Goal: Task Accomplishment & Management: Manage account settings

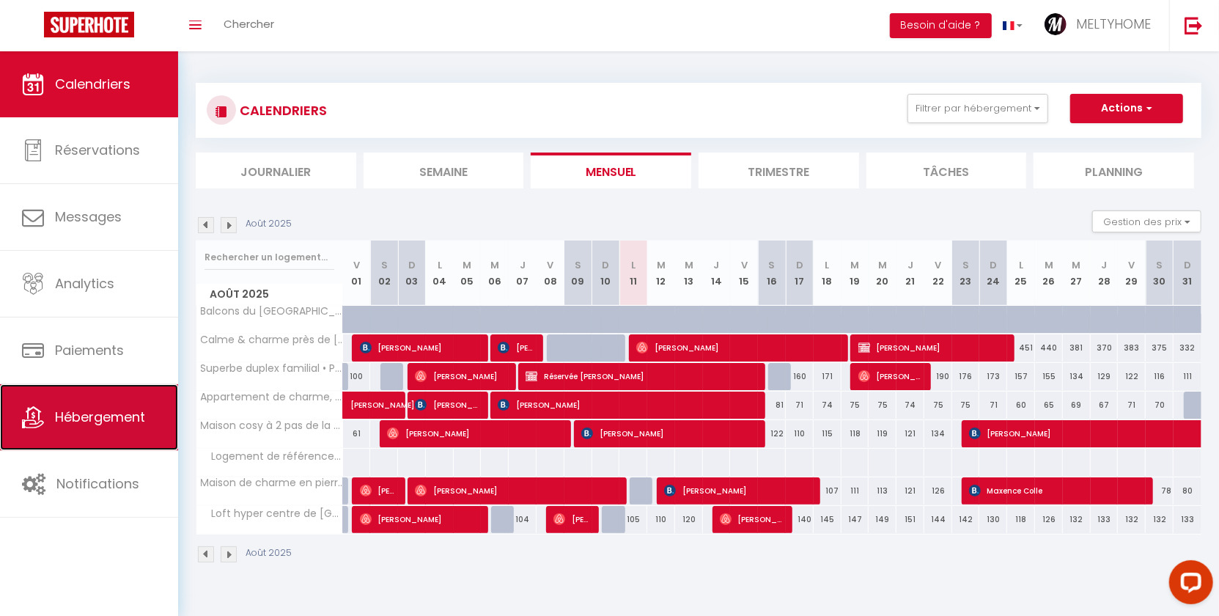
click at [103, 402] on link "Hébergement" at bounding box center [89, 417] width 178 height 66
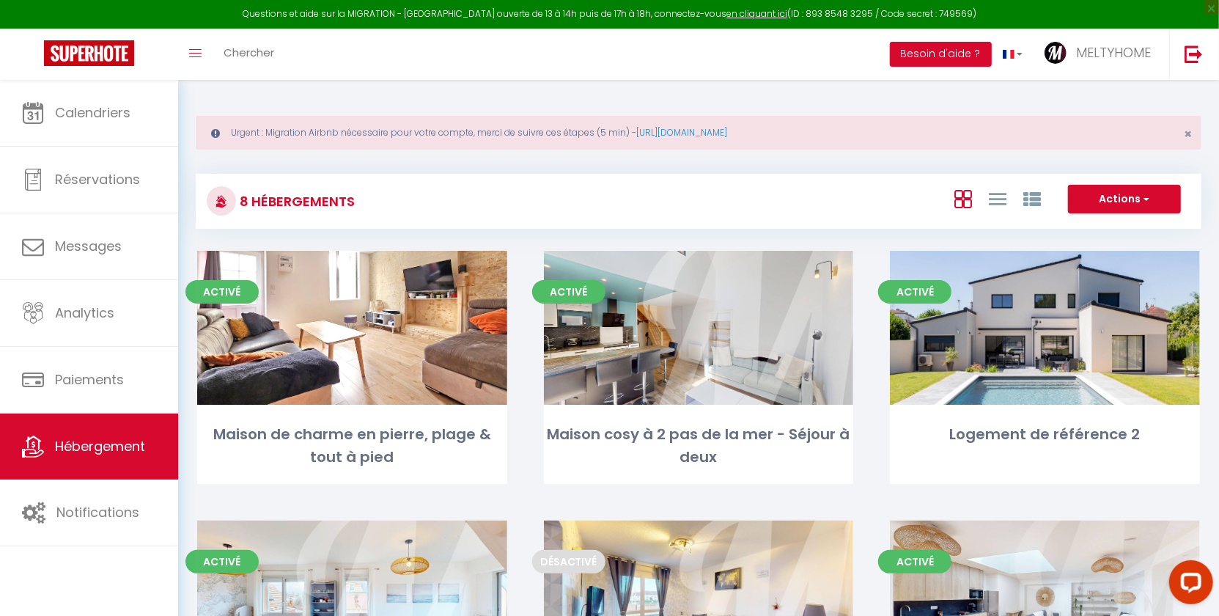
click at [1143, 10] on div "Questions et aide sur la MIGRATION - [GEOGRAPHIC_DATA] ouverte de 13 à 14h puis…" at bounding box center [609, 14] width 1219 height 29
click at [1129, 45] on span "MELTYHOME" at bounding box center [1113, 52] width 75 height 18
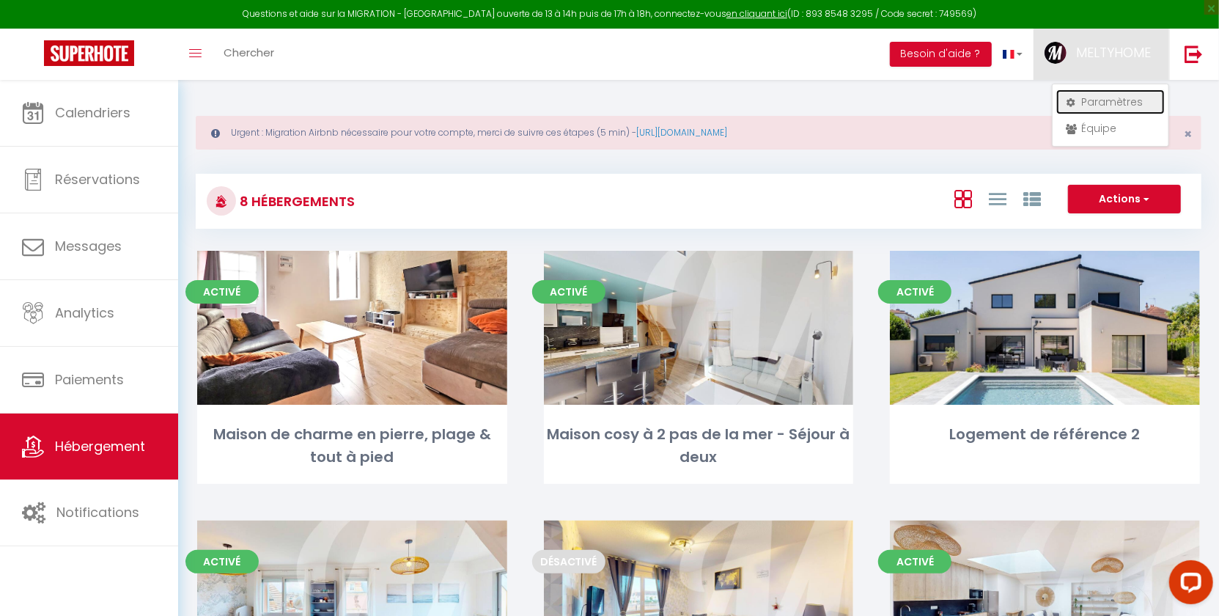
click at [1109, 100] on link "Paramètres" at bounding box center [1110, 101] width 108 height 25
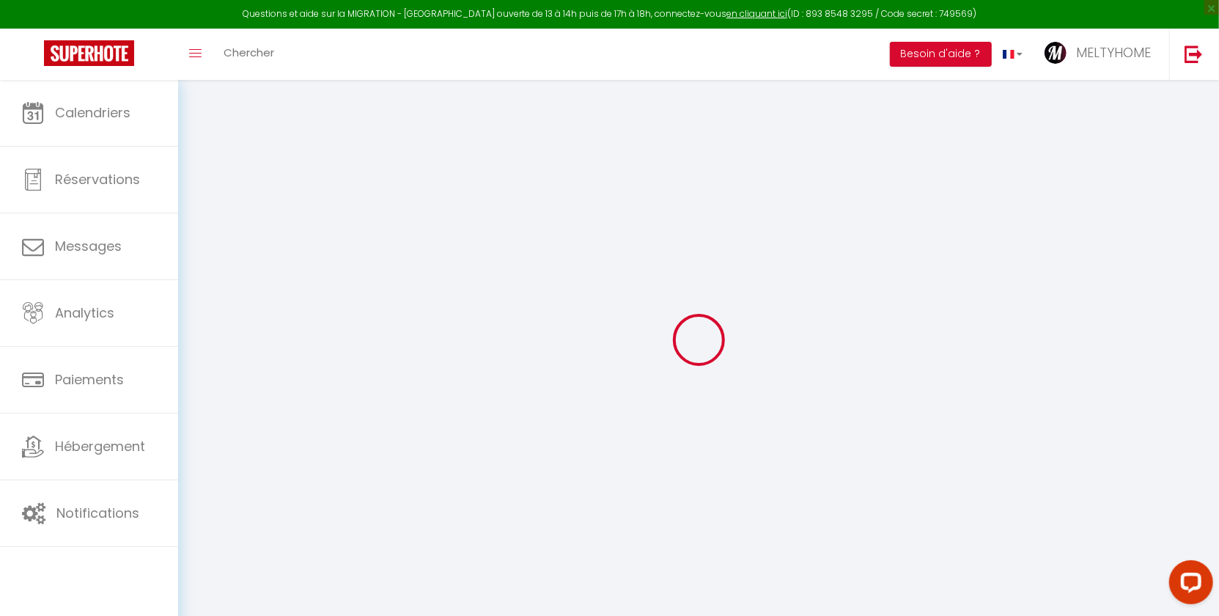
type input "ijqPDDVD98NIQziYzhHhDGgm5"
type input "iJ2dwcv1tVOuV8uQst0CWvLVX"
type input "[URL][DOMAIN_NAME]"
select select "fr"
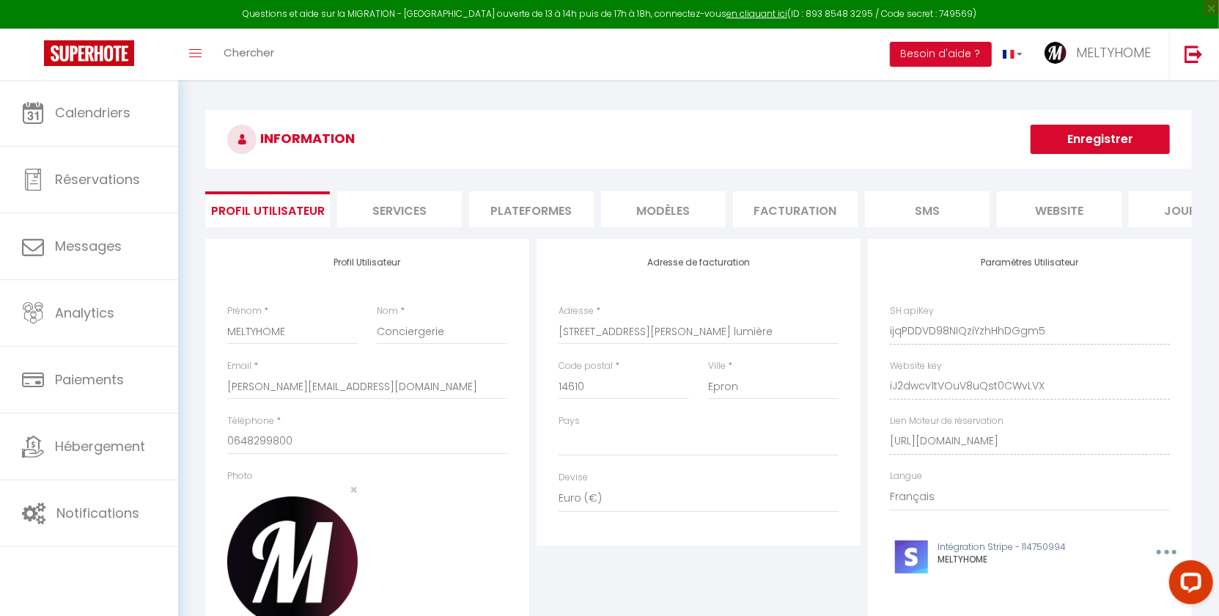
click at [517, 208] on li "Plateformes" at bounding box center [531, 209] width 125 height 36
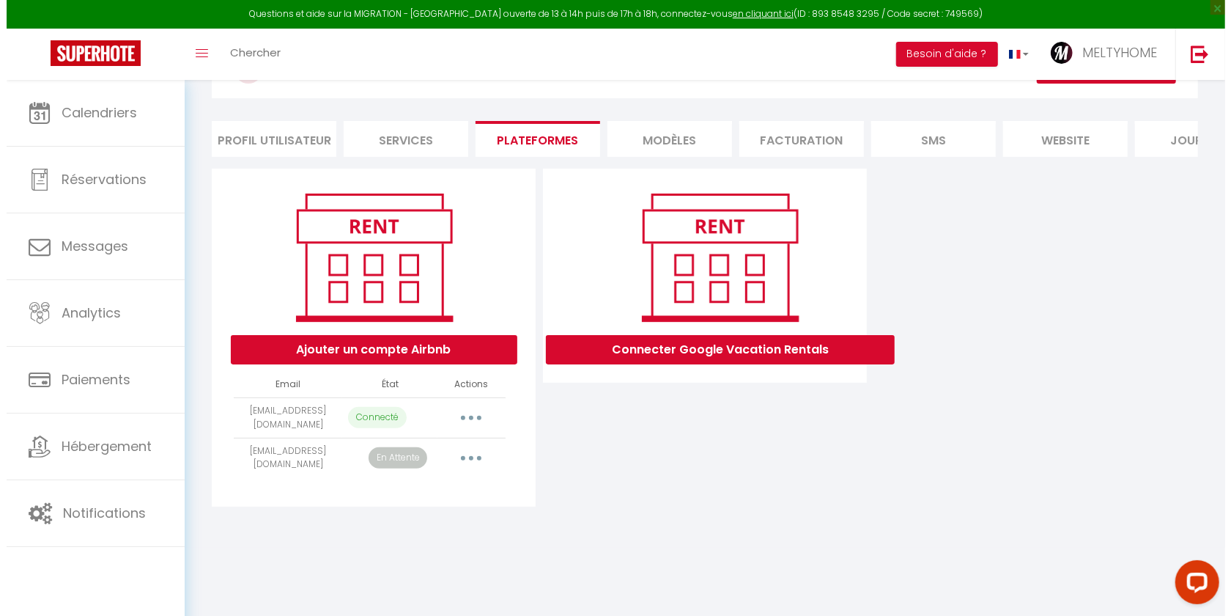
scroll to position [79, 0]
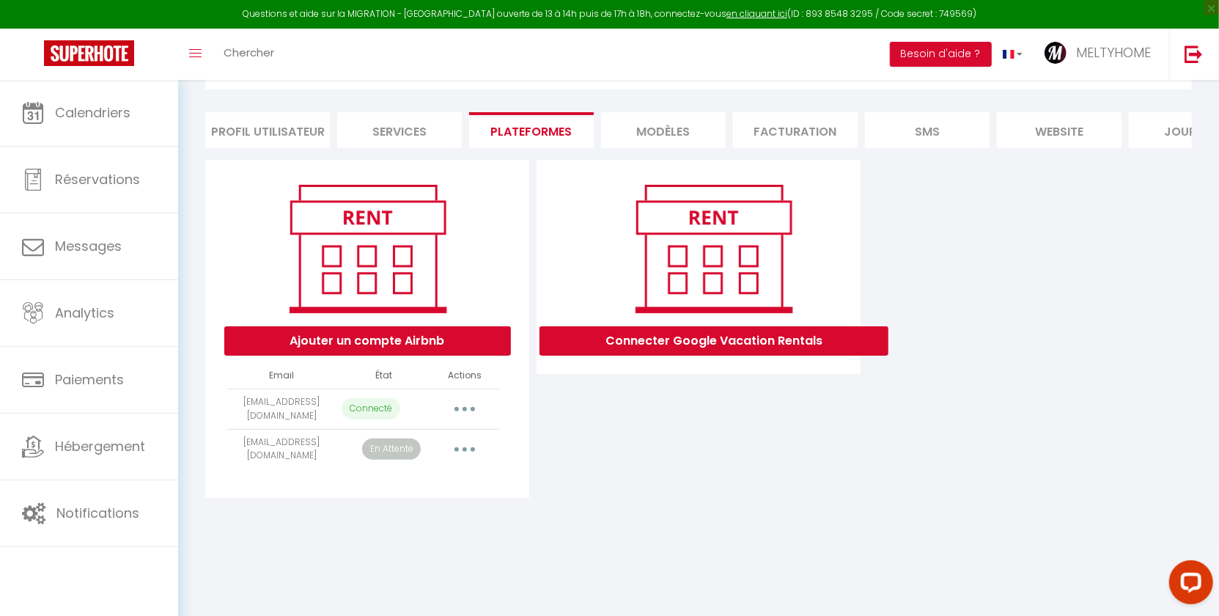
click at [459, 421] on button "button" at bounding box center [464, 408] width 41 height 23
click at [437, 454] on link "Importer les appartements" at bounding box center [400, 441] width 162 height 25
select select
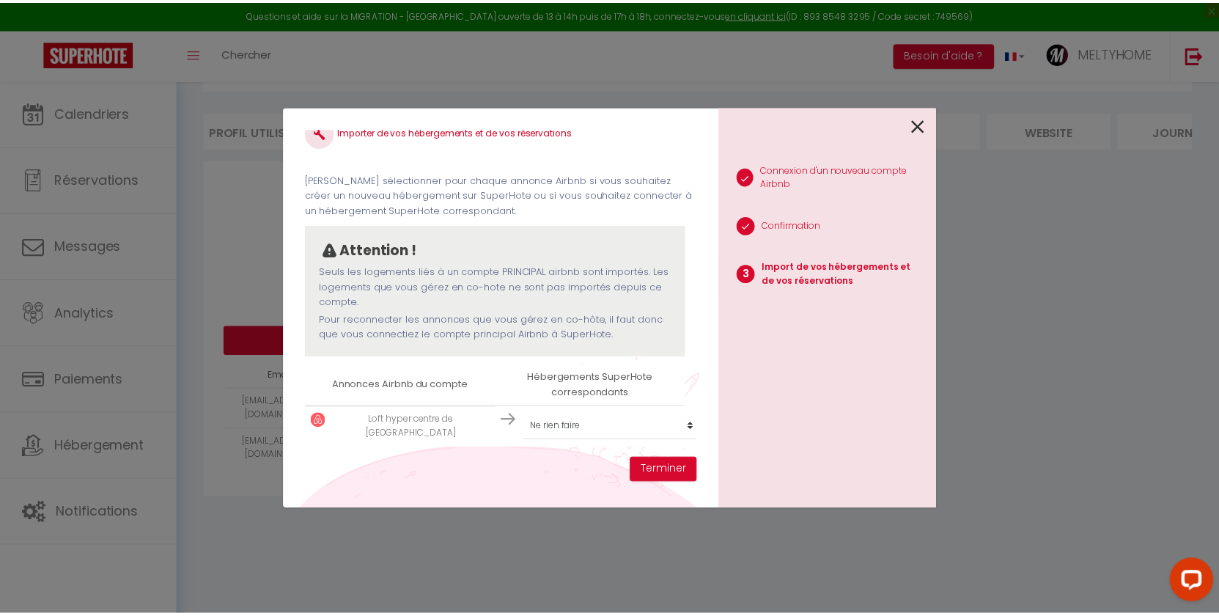
scroll to position [33, 0]
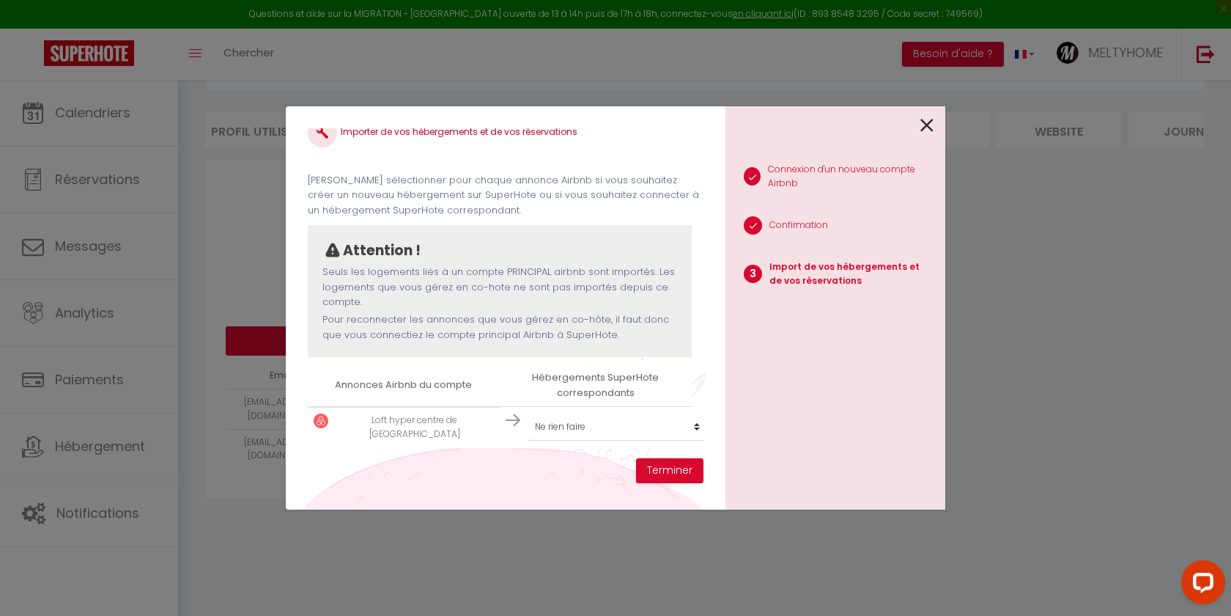
click at [931, 125] on icon at bounding box center [926, 125] width 13 height 22
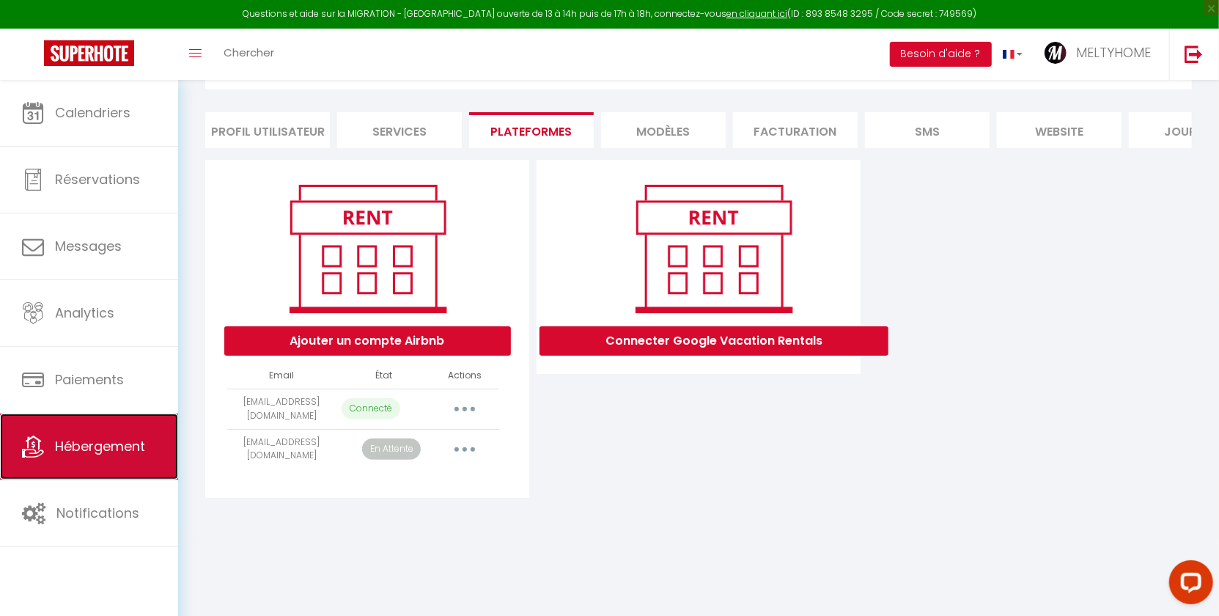
click at [25, 450] on icon at bounding box center [33, 446] width 22 height 22
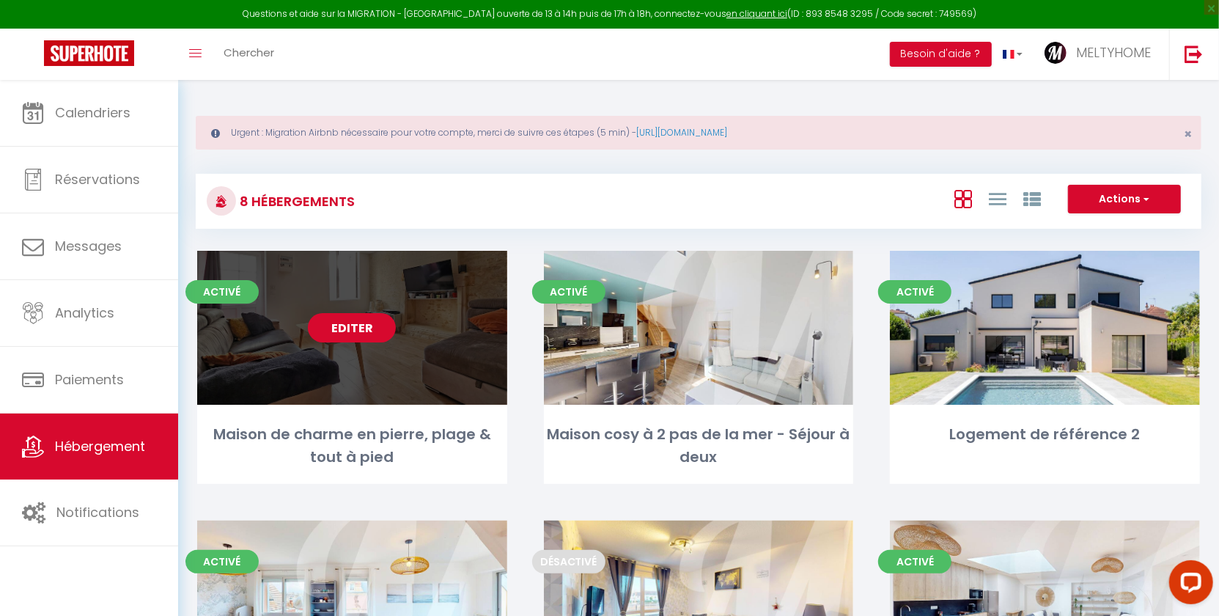
click at [359, 329] on link "Editer" at bounding box center [352, 327] width 88 height 29
select select "3"
select select "2"
select select "1"
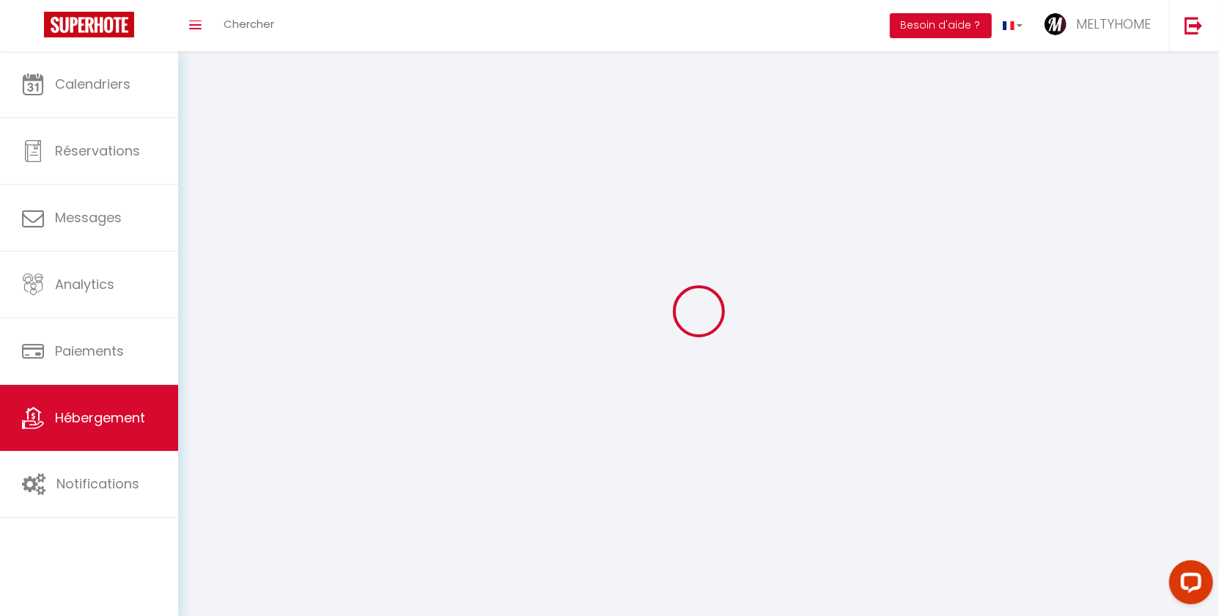
select select
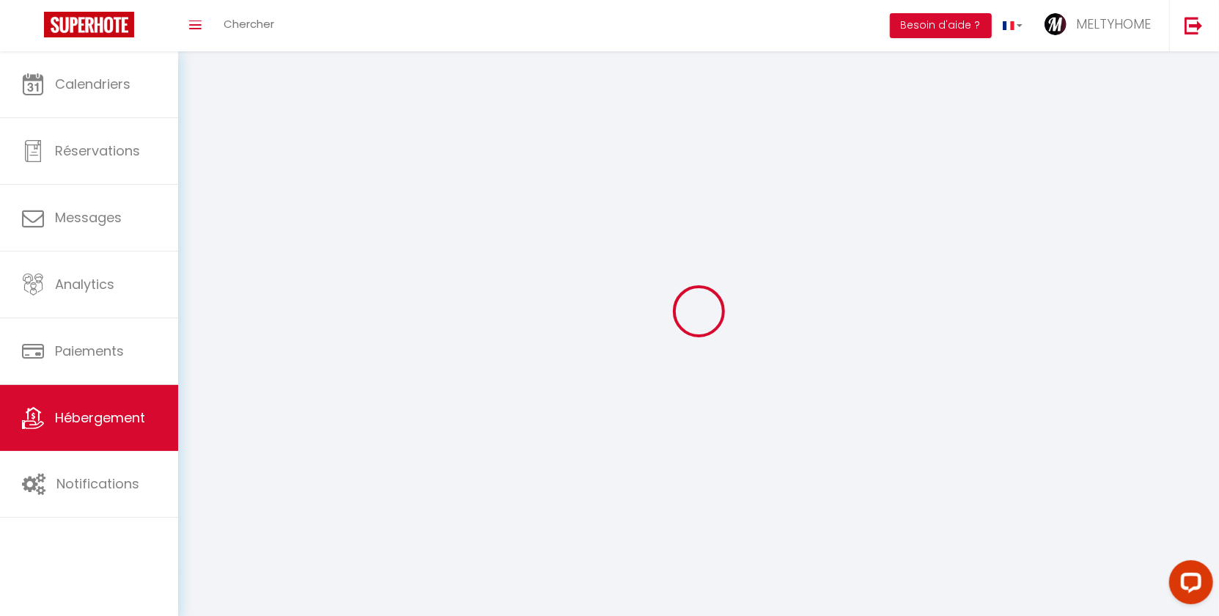
select select
checkbox input "false"
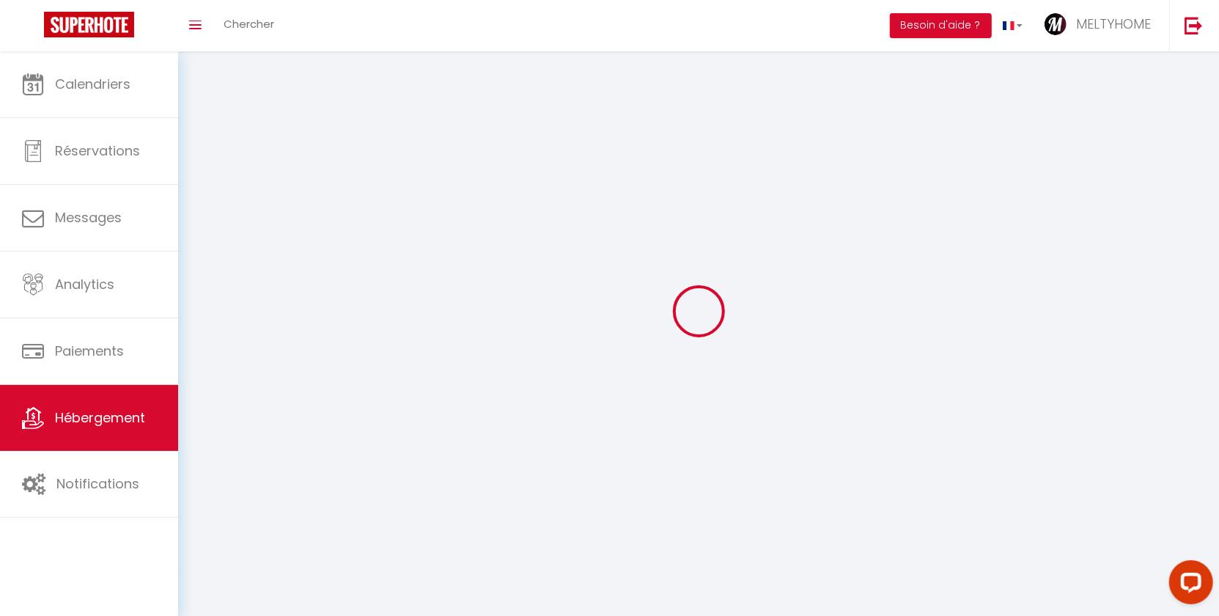
checkbox input "false"
select select
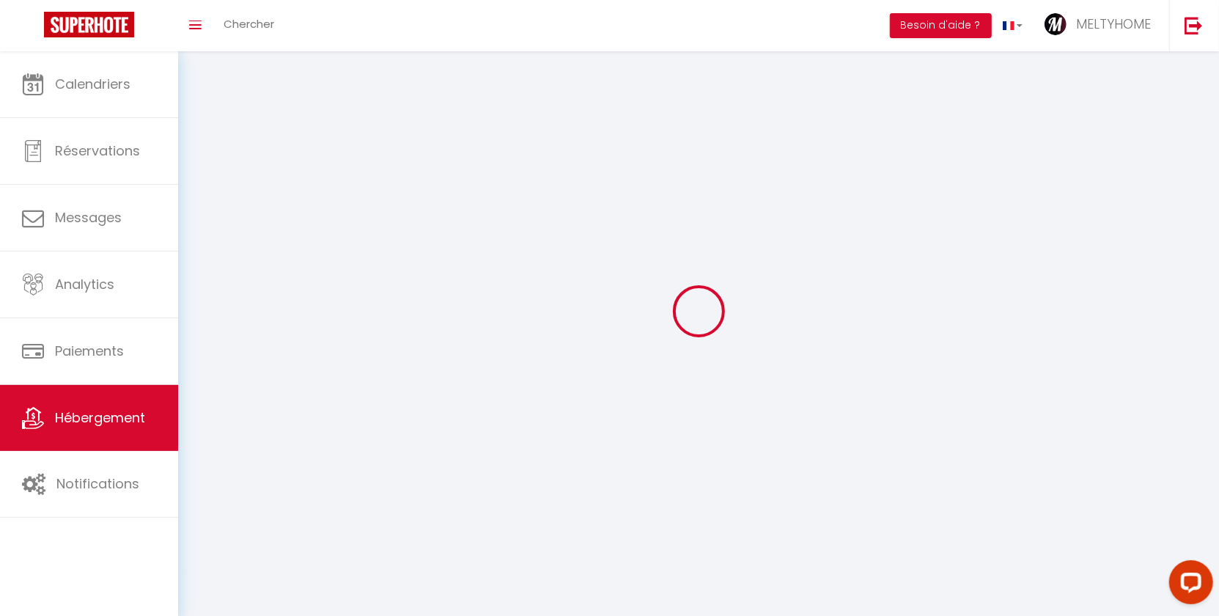
select select
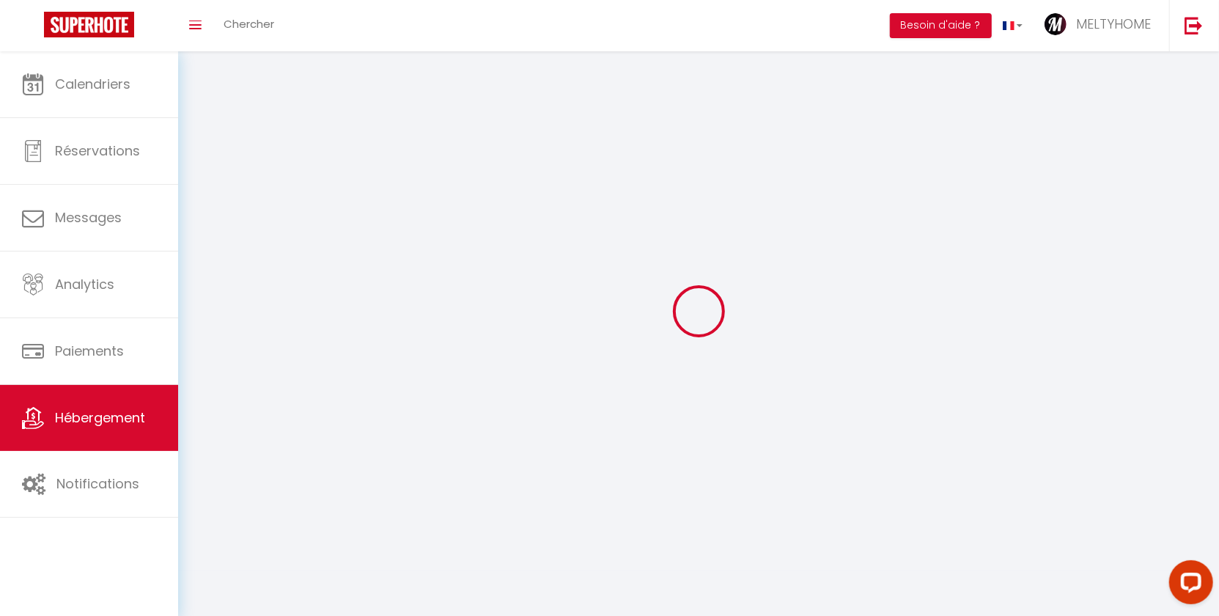
checkbox input "false"
select select
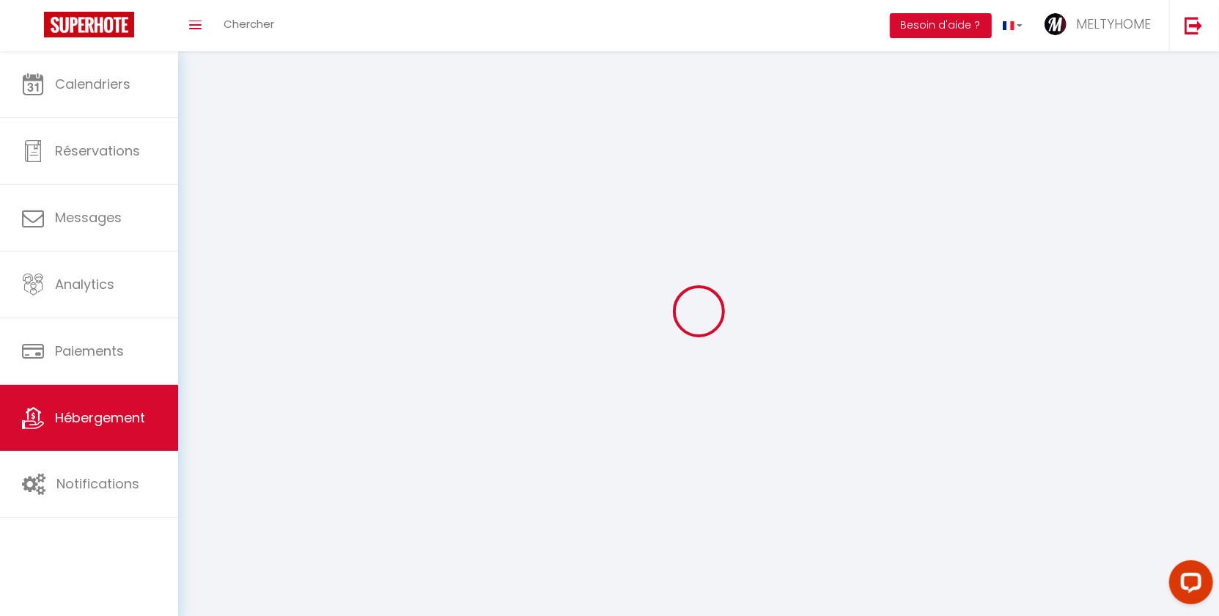
select select
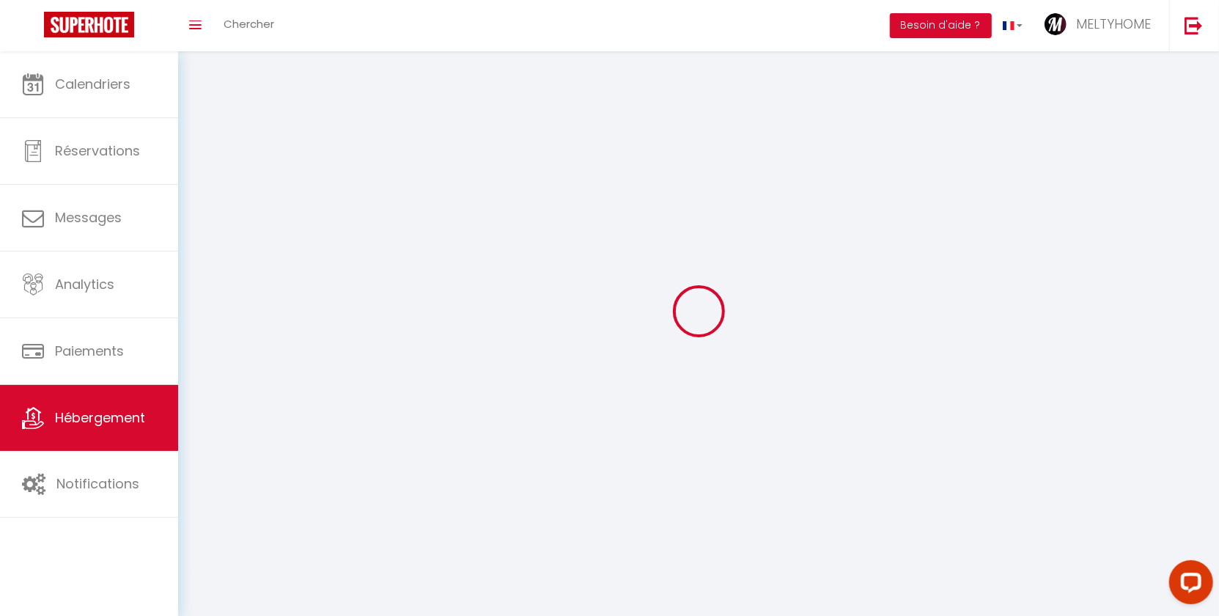
select select
checkbox input "false"
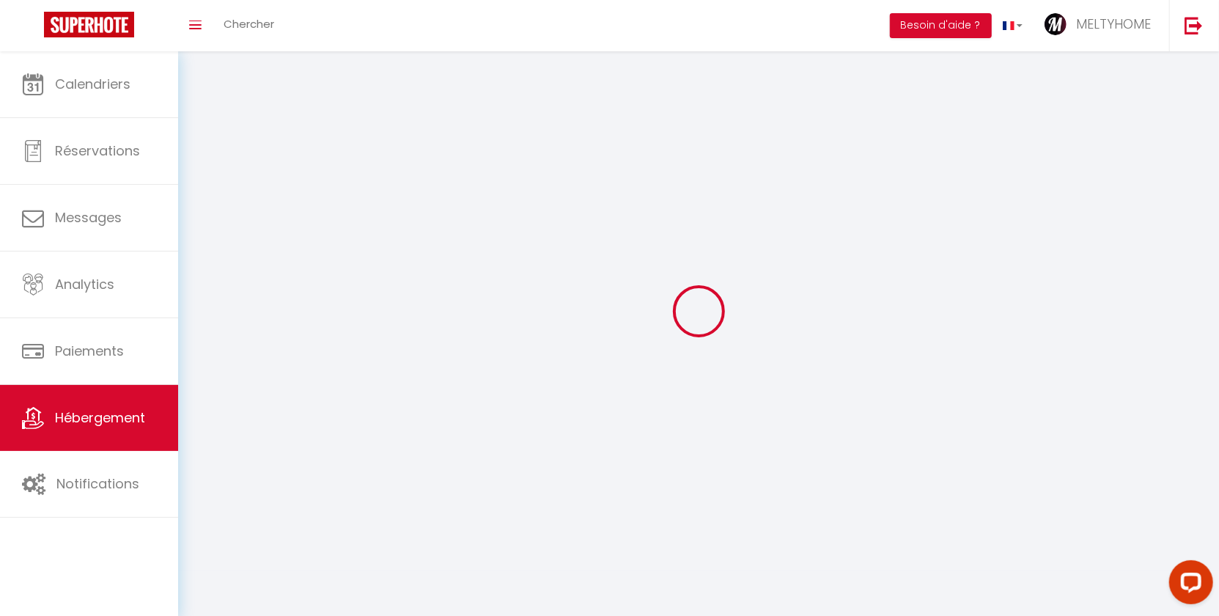
checkbox input "false"
select select
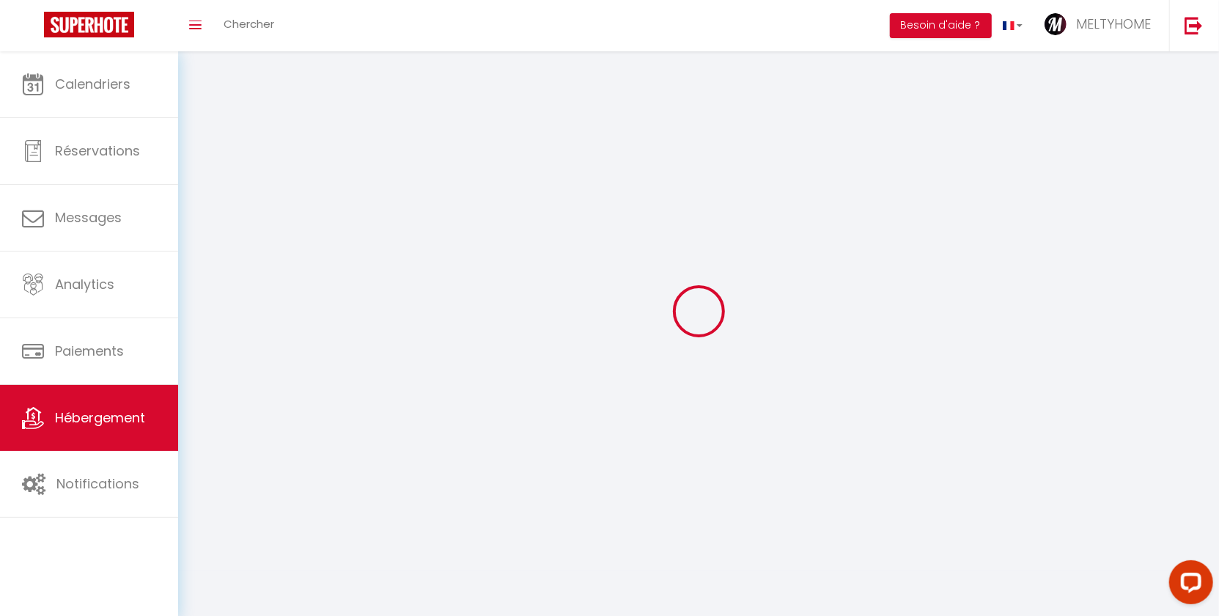
select select
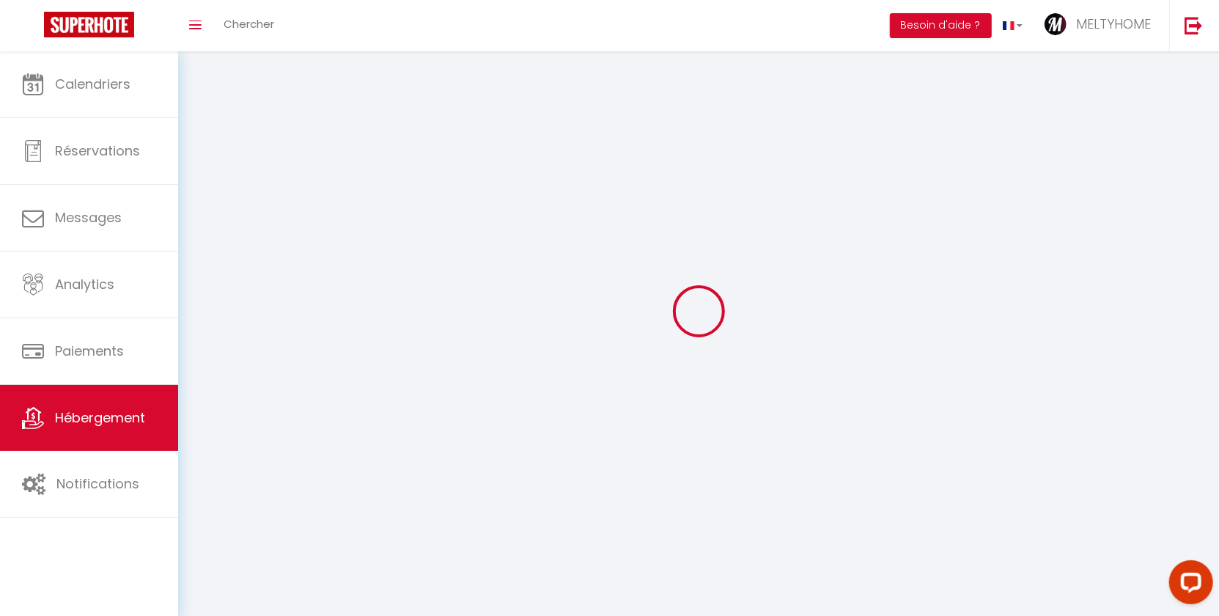
select select
checkbox input "false"
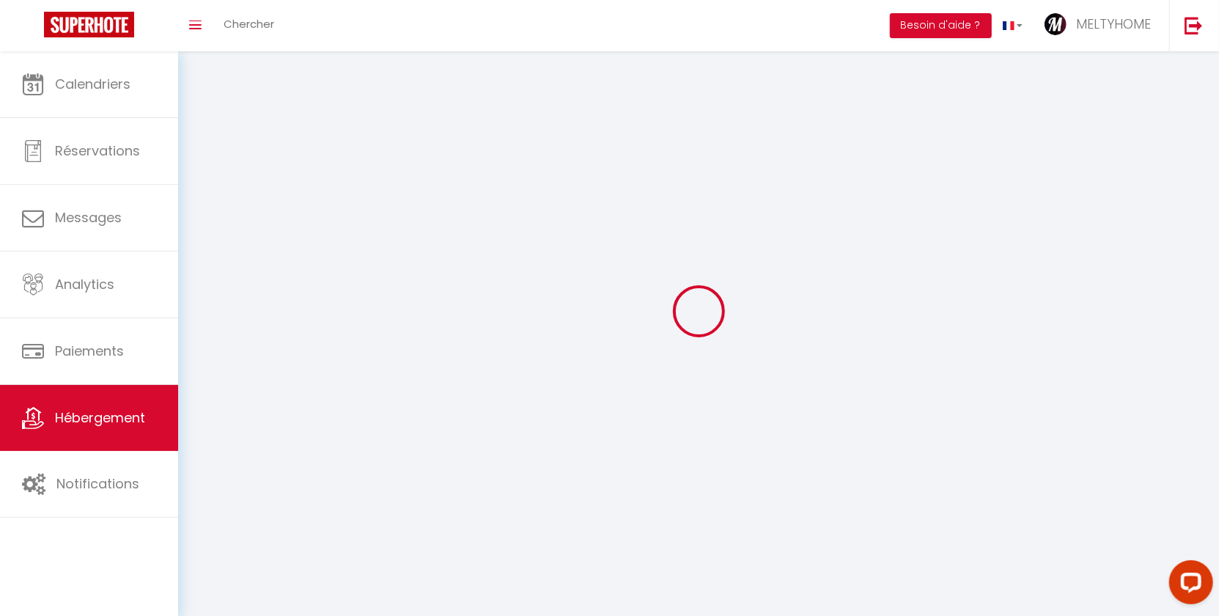
select select
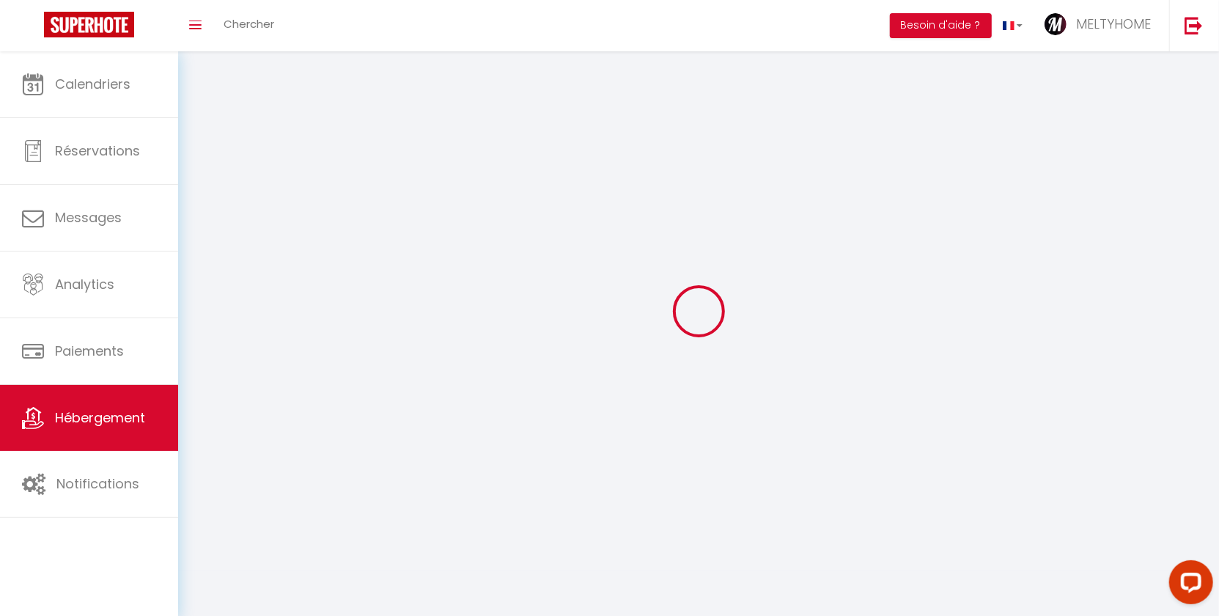
select select
checkbox input "false"
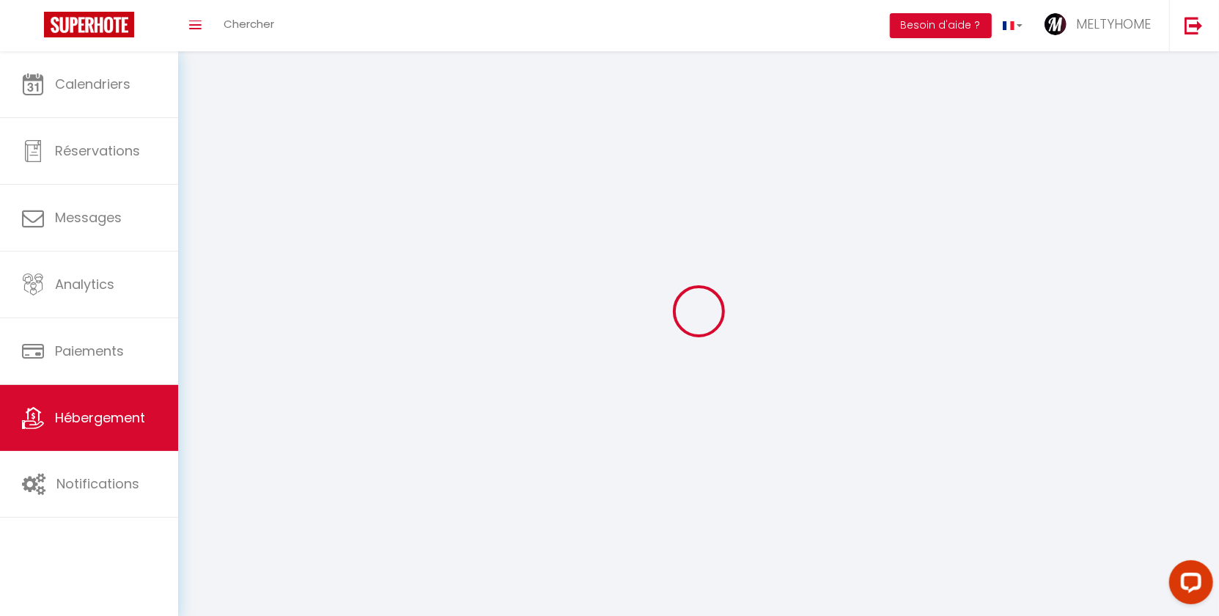
checkbox input "false"
select select
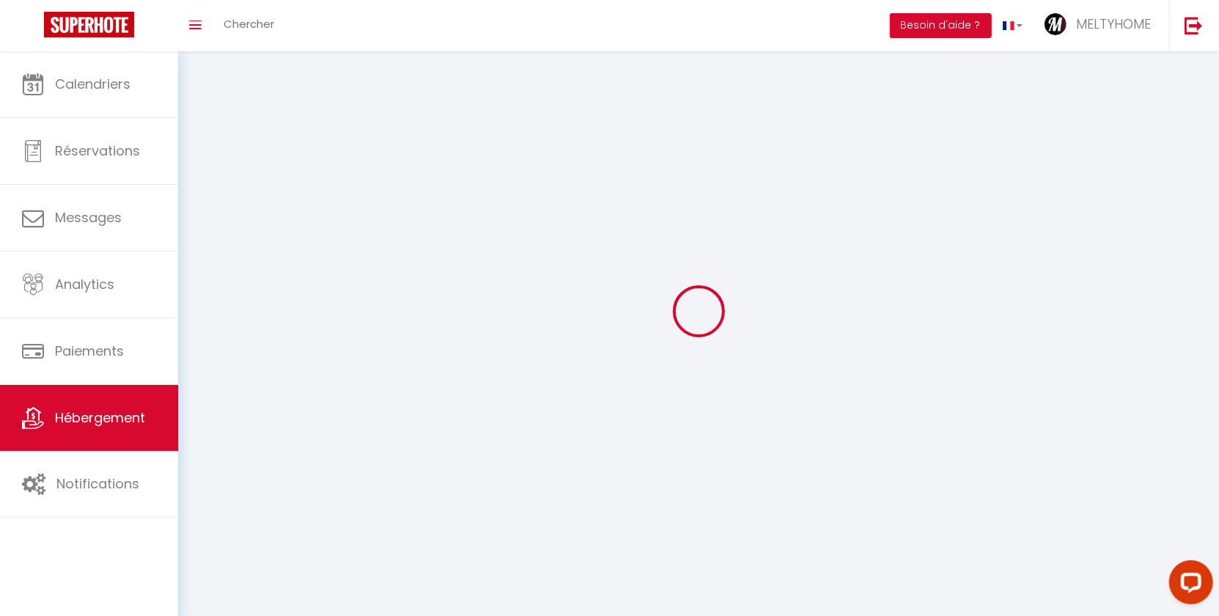
select select
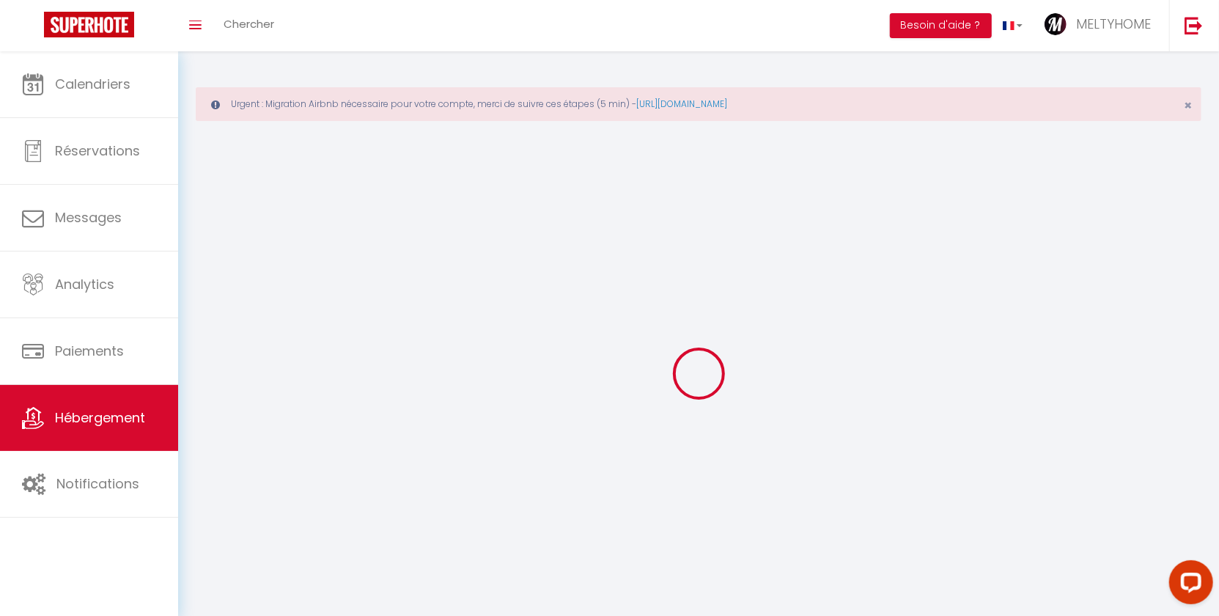
select select
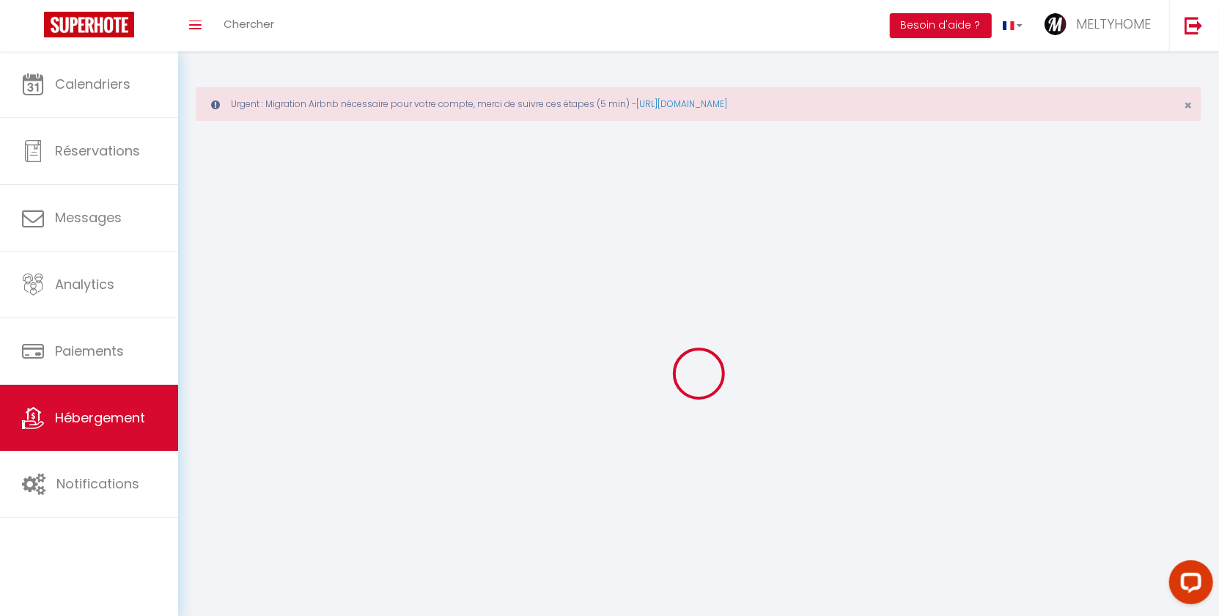
select select
checkbox input "false"
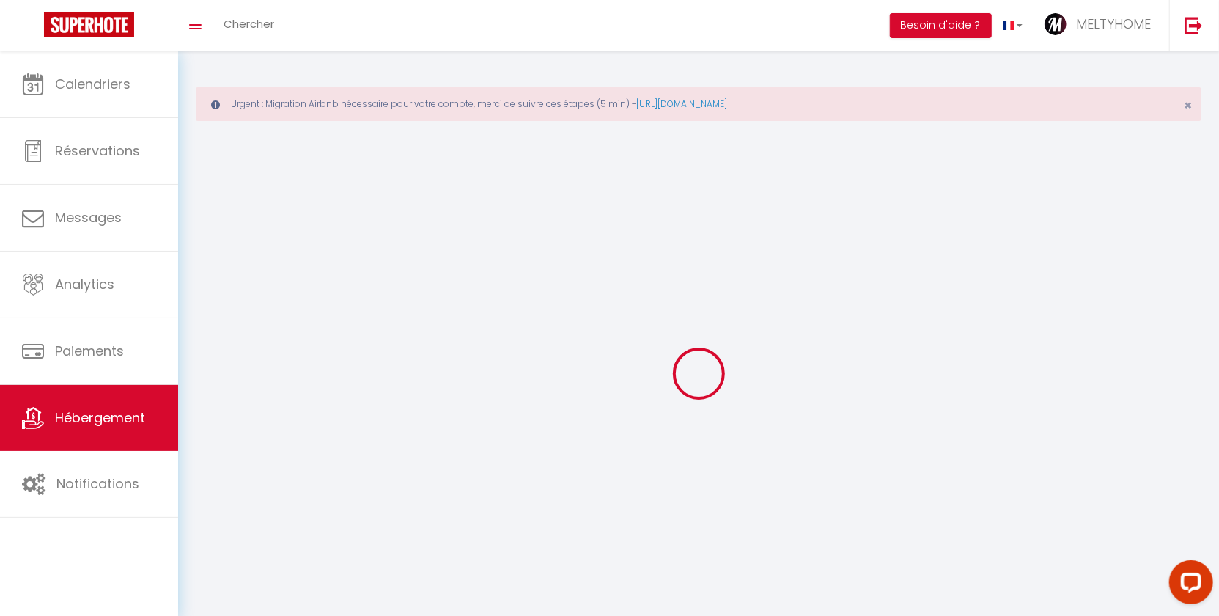
checkbox input "false"
select select
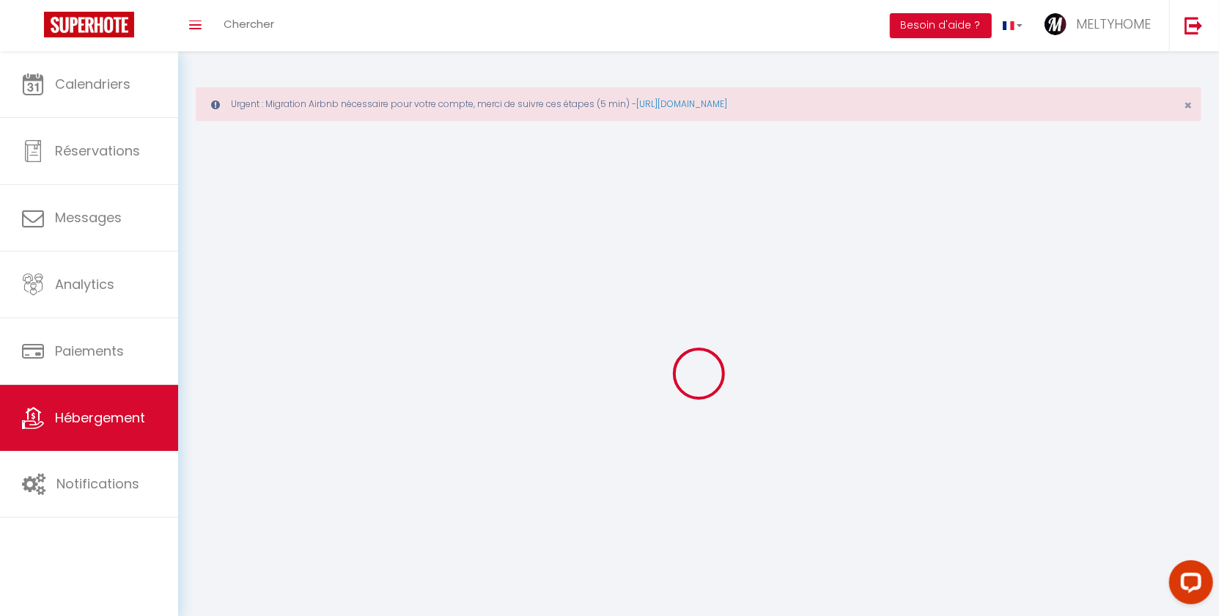
select select
checkbox input "false"
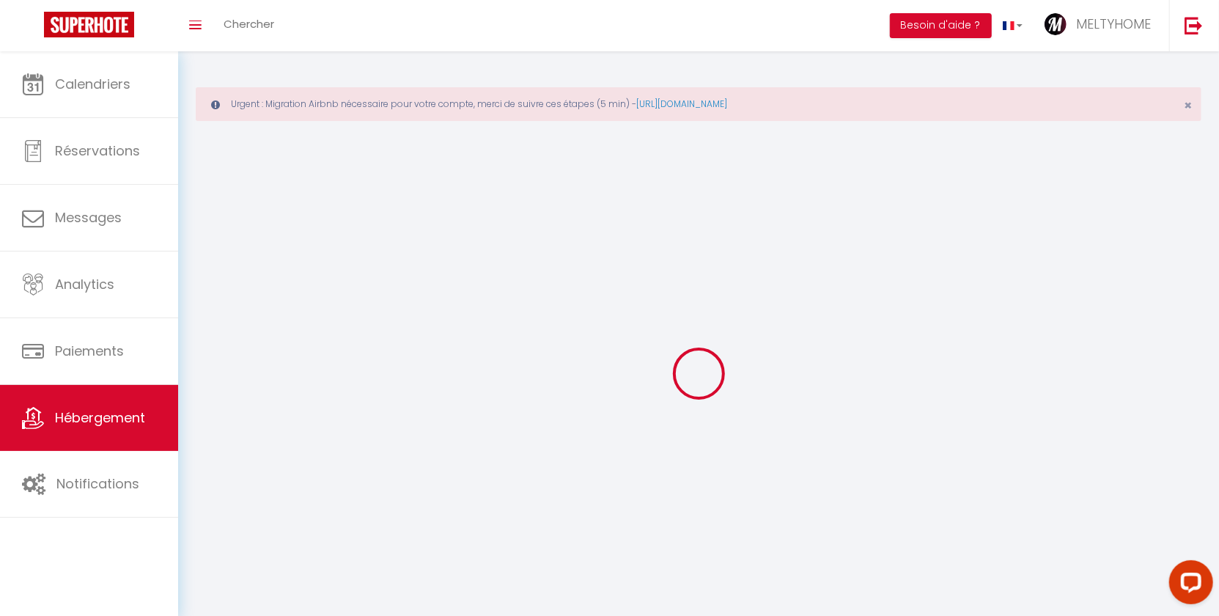
checkbox input "false"
select select
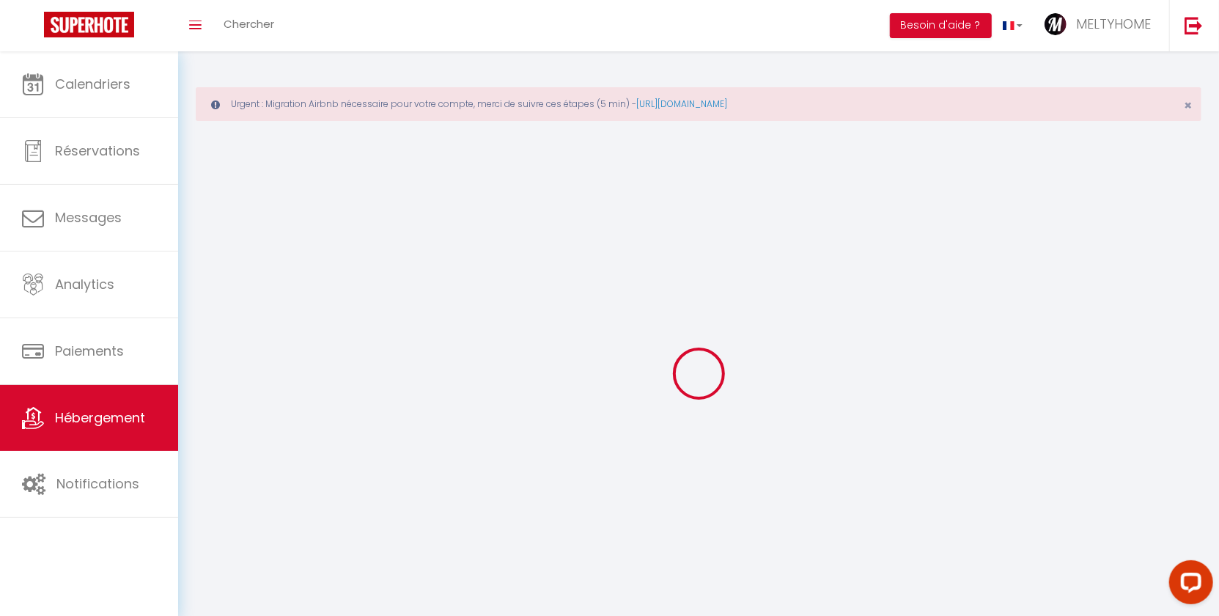
select select
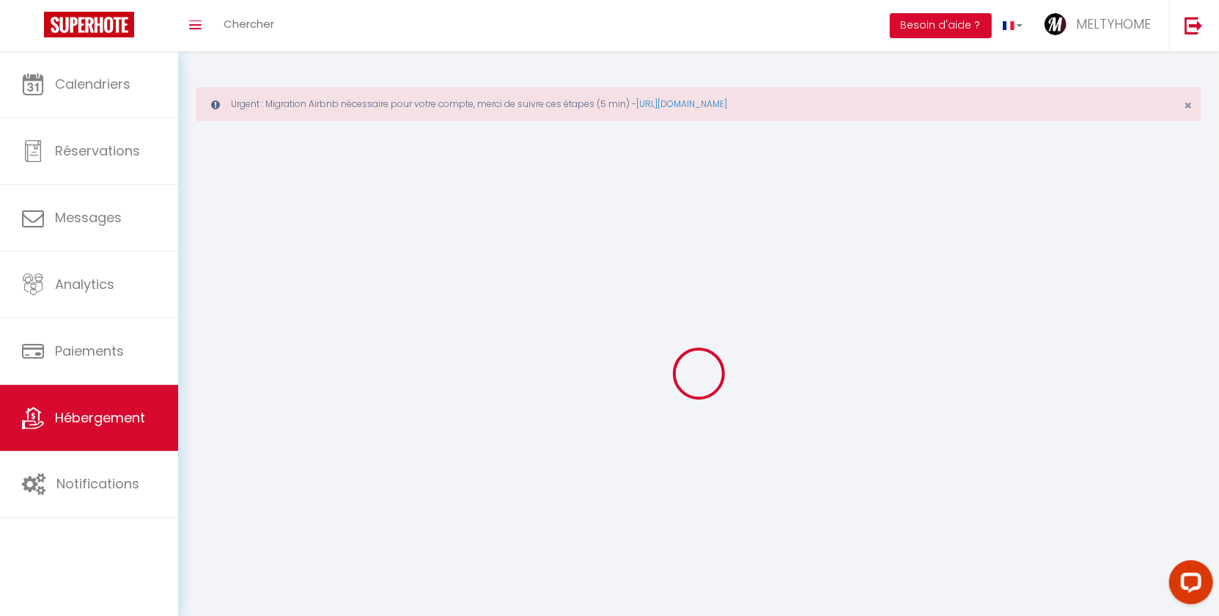
select select
checkbox input "false"
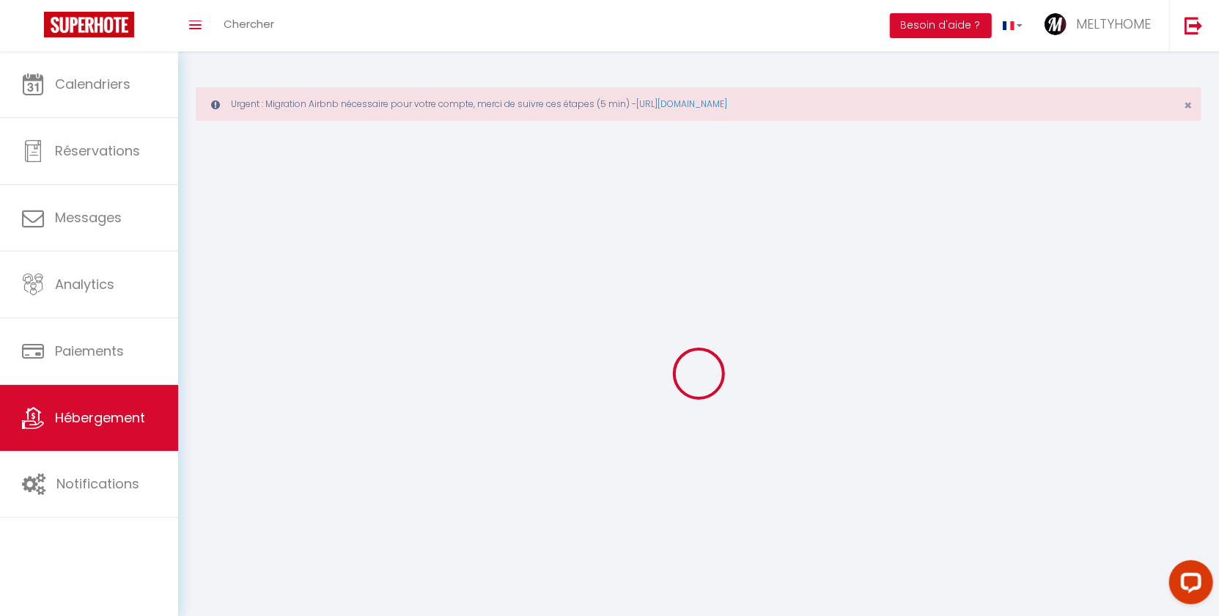
select select
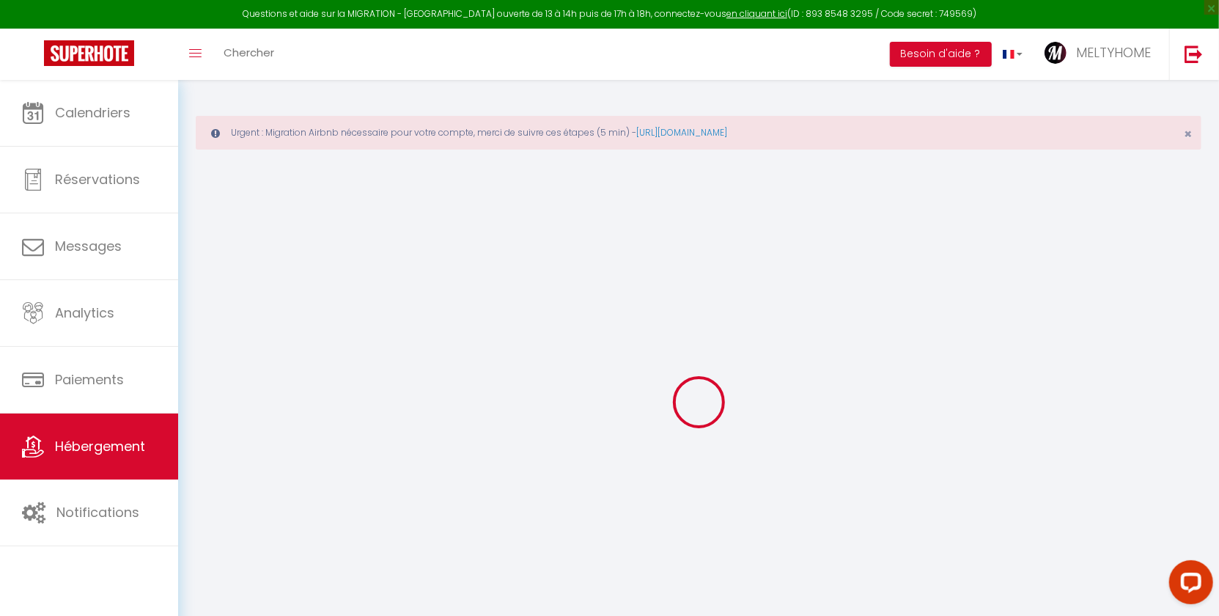
select select
checkbox input "false"
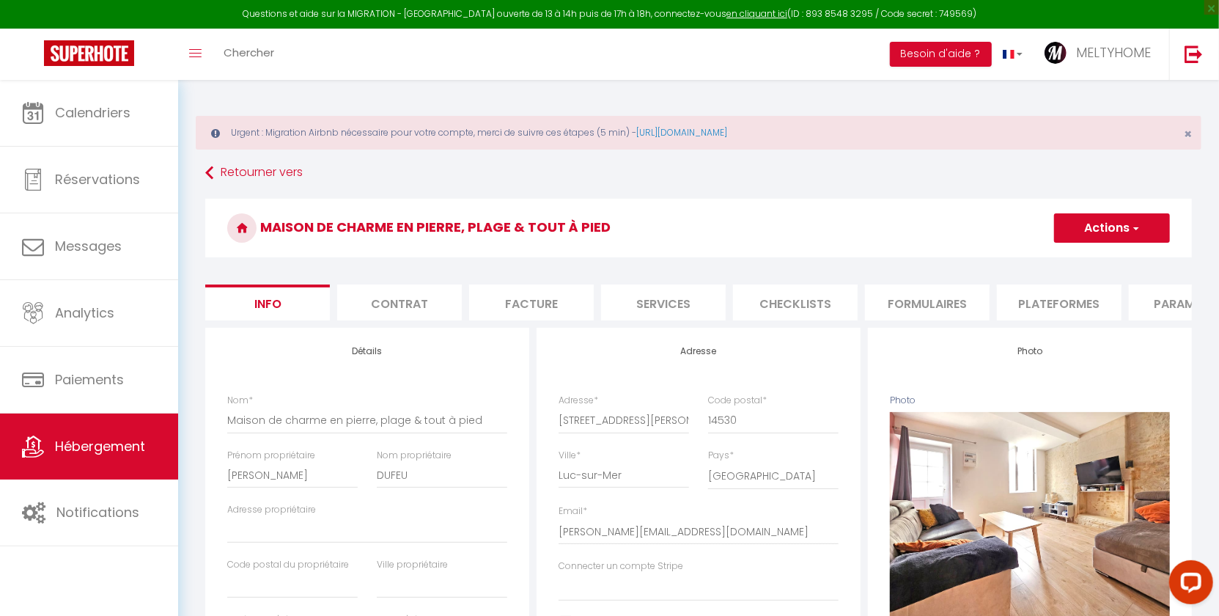
click at [1045, 306] on li "Plateformes" at bounding box center [1059, 302] width 125 height 36
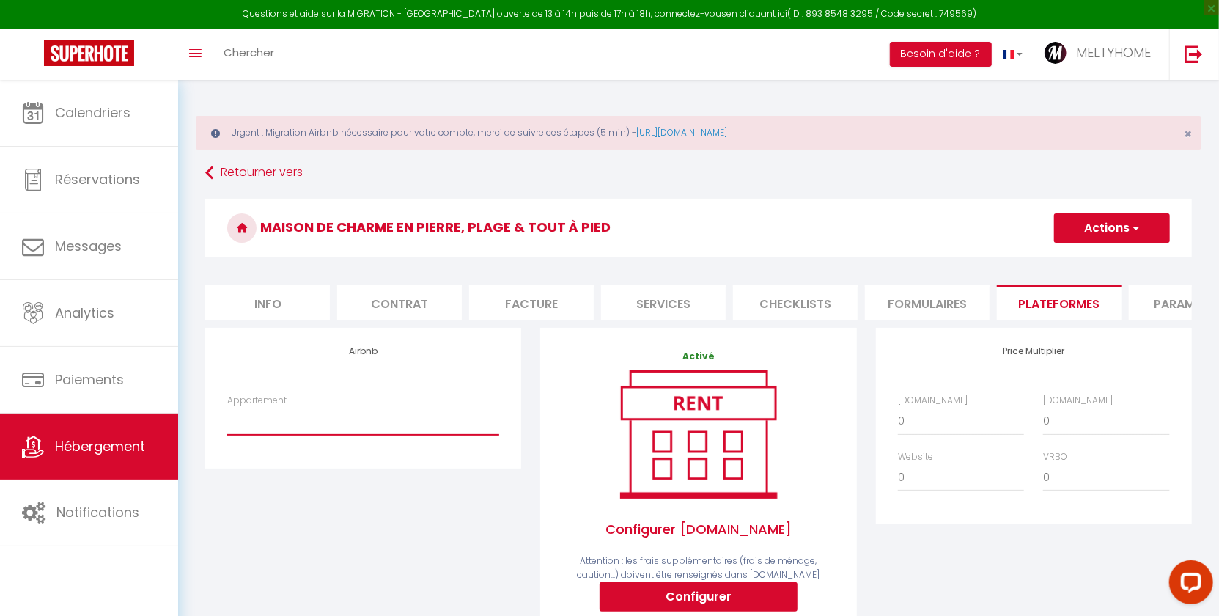
click at [349, 419] on select "Loft hyper centre de [GEOGRAPHIC_DATA] - [EMAIL_ADDRESS][DOMAIN_NAME]" at bounding box center [363, 421] width 272 height 28
click at [396, 511] on div "Airbnb Appartement Loft hyper centre de [GEOGRAPHIC_DATA] - [EMAIL_ADDRESS][DOM…" at bounding box center [363, 511] width 335 height 367
click at [412, 421] on select "Loft hyper centre de [GEOGRAPHIC_DATA] - [EMAIL_ADDRESS][DOMAIN_NAME]" at bounding box center [363, 421] width 272 height 28
